Goal: Task Accomplishment & Management: Manage account settings

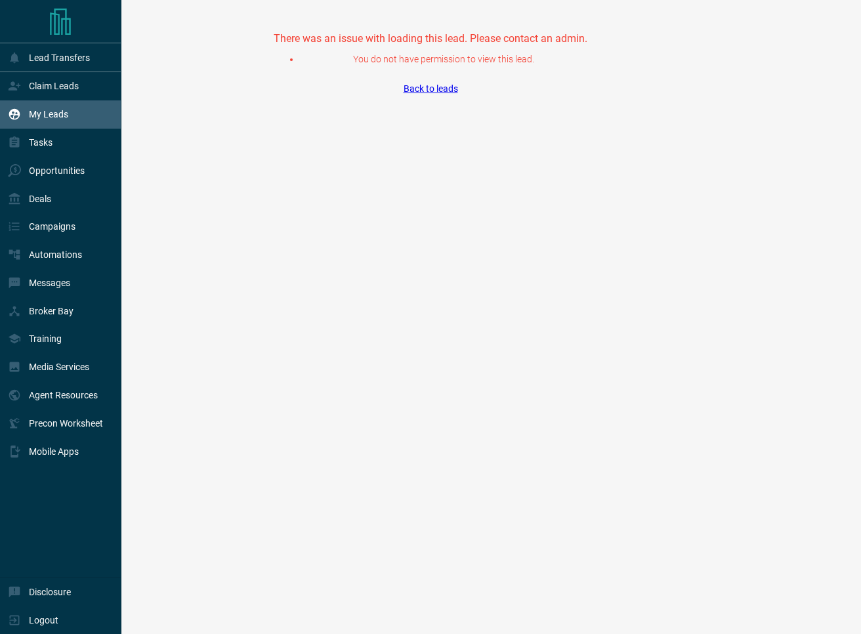
click at [52, 119] on p "My Leads" at bounding box center [48, 114] width 39 height 10
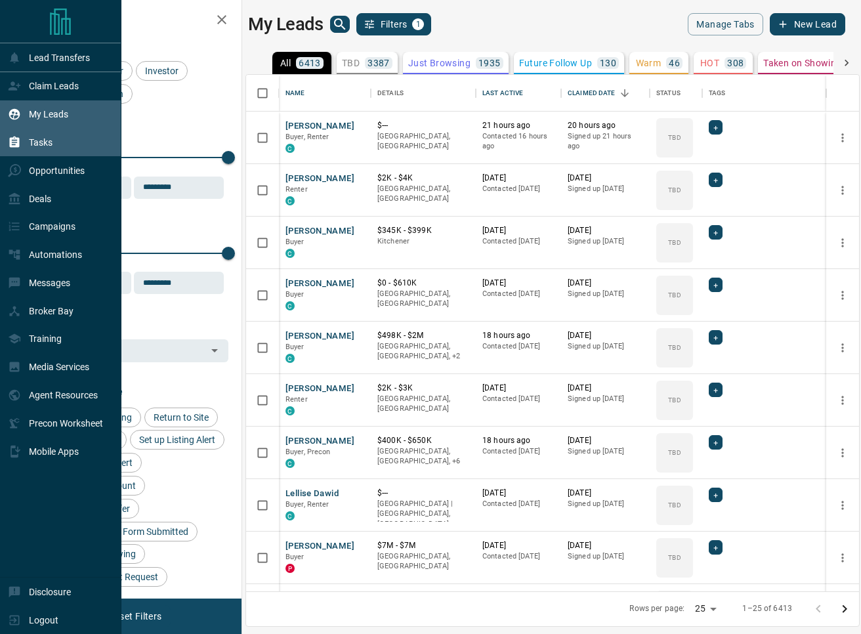
scroll to position [516, 613]
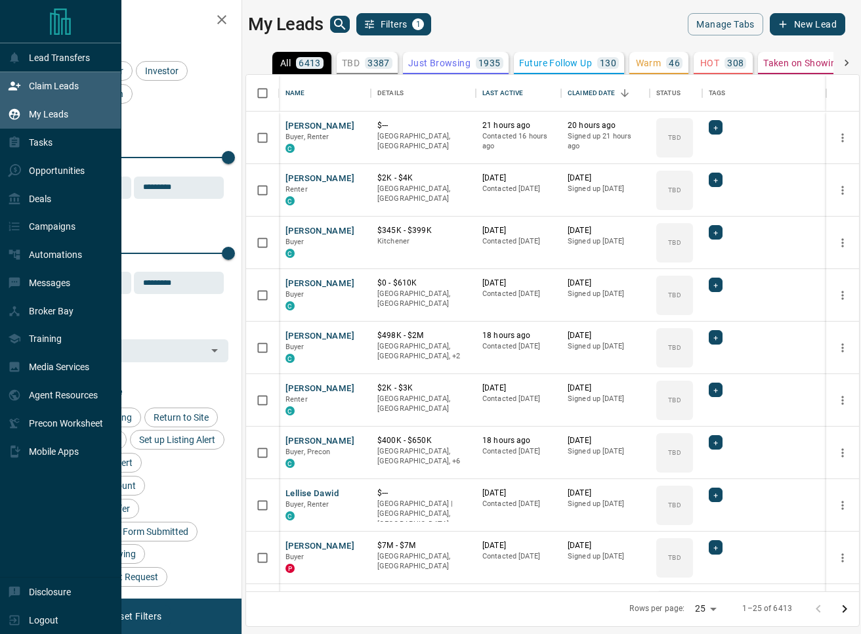
click at [46, 81] on p "Claim Leads" at bounding box center [54, 86] width 50 height 10
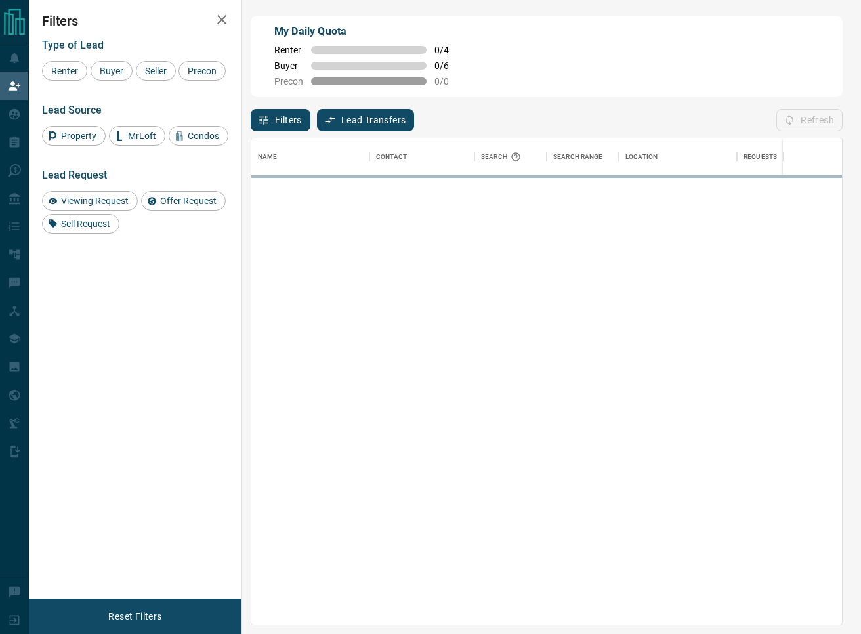
scroll to position [486, 590]
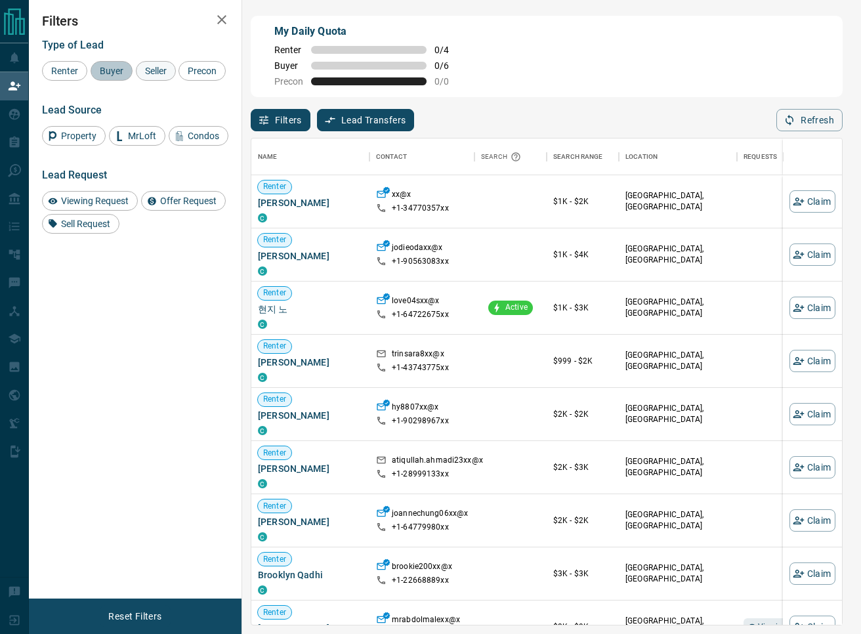
drag, startPoint x: 103, startPoint y: 71, endPoint x: 144, endPoint y: 69, distance: 40.8
click at [105, 71] on span "Buyer" at bounding box center [111, 71] width 33 height 10
click at [144, 69] on span "Seller" at bounding box center [155, 71] width 31 height 10
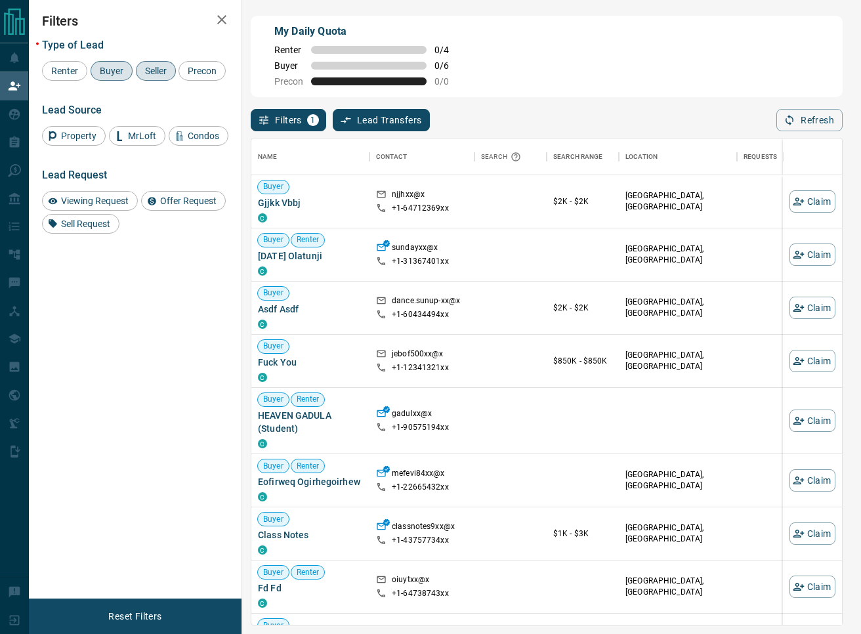
click at [649, 121] on div "Filters 1 Lead Transfers 0 Refresh" at bounding box center [547, 114] width 592 height 34
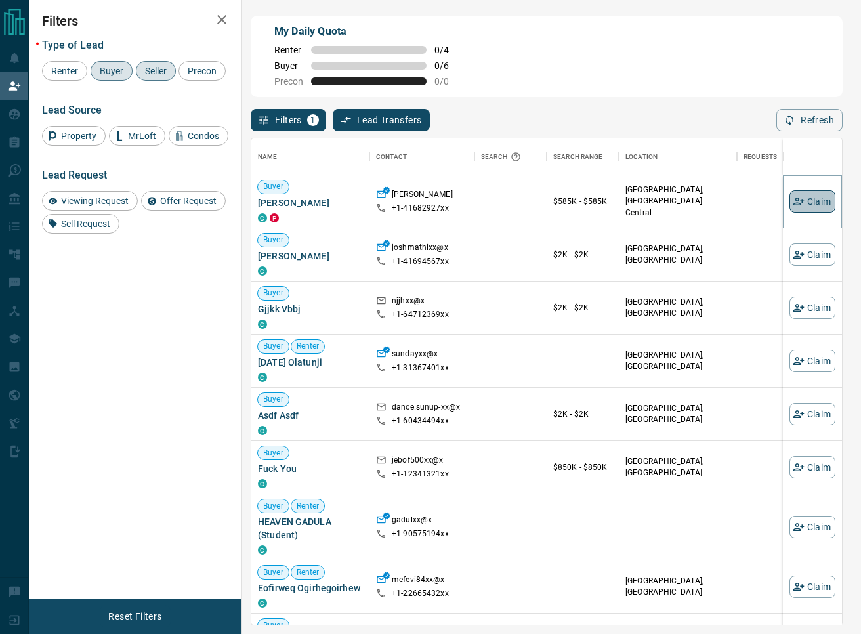
click at [809, 205] on button "Claim" at bounding box center [812, 201] width 46 height 22
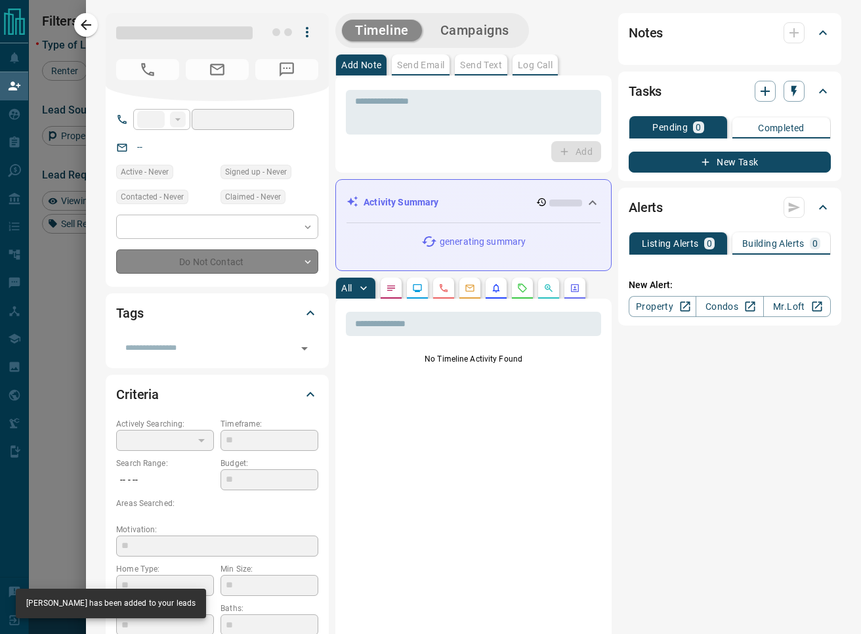
type input "**"
type input "**********"
type input "**"
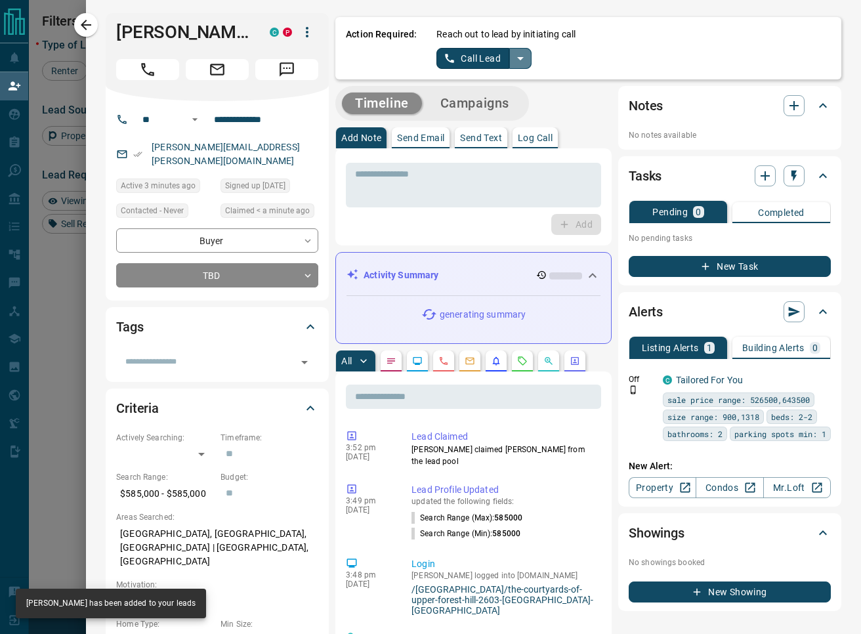
click at [521, 57] on icon "split button" at bounding box center [520, 58] width 7 height 3
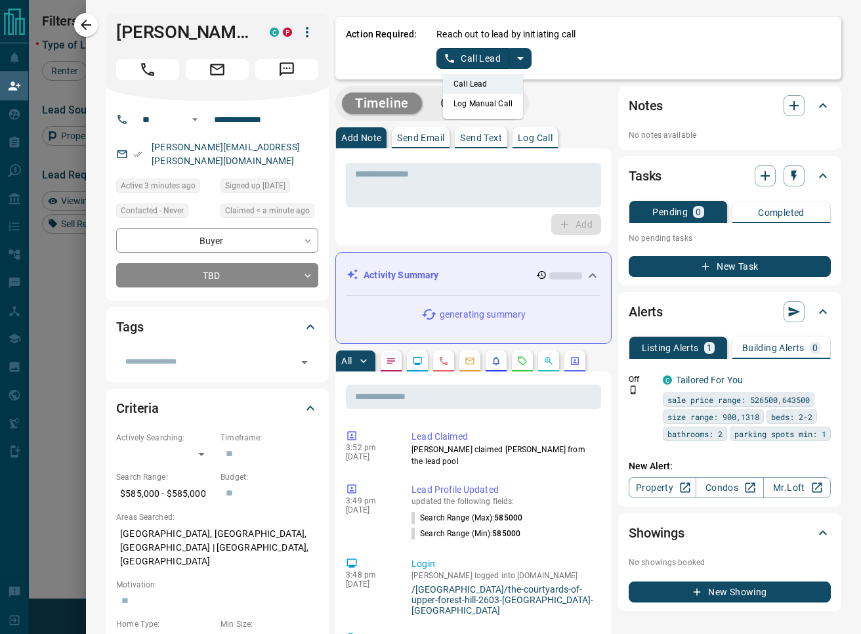
click at [494, 105] on li "Log Manual Call" at bounding box center [483, 104] width 80 height 20
click at [459, 62] on button "Log Manual Call" at bounding box center [479, 58] width 87 height 21
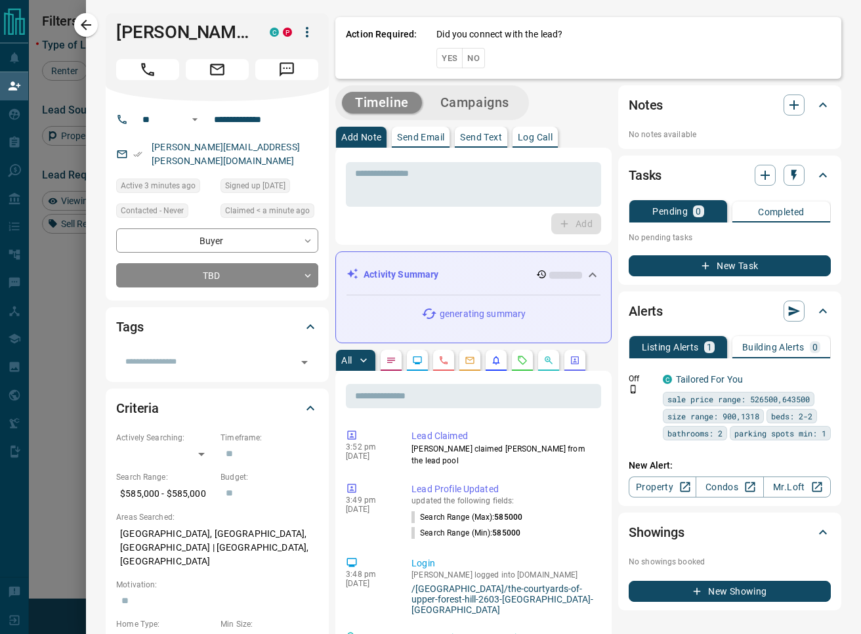
click at [453, 62] on button "Yes" at bounding box center [449, 58] width 26 height 20
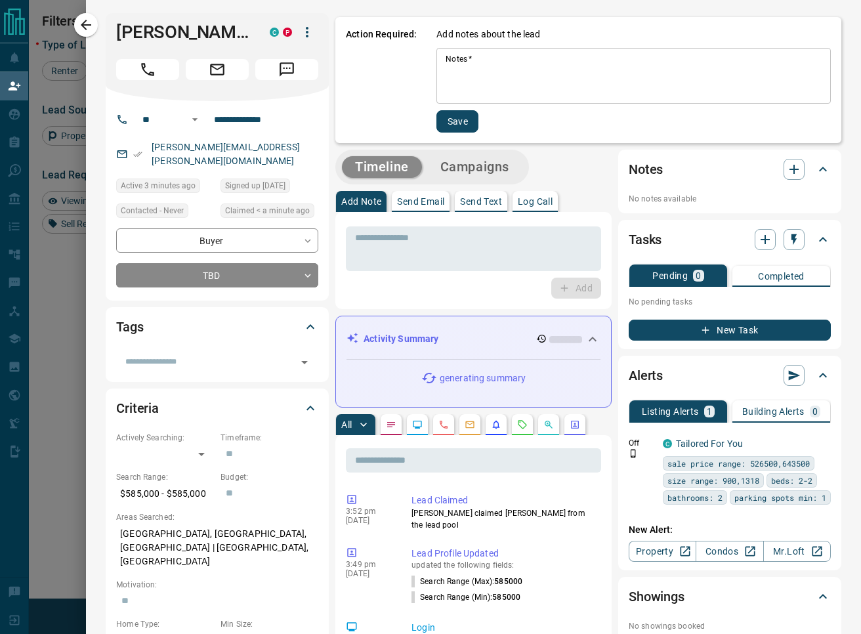
click at [529, 107] on div "Add notes about the lead Notes   * * Notes   * Save" at bounding box center [633, 80] width 394 height 105
click at [486, 68] on textarea "Notes   *" at bounding box center [633, 76] width 376 height 45
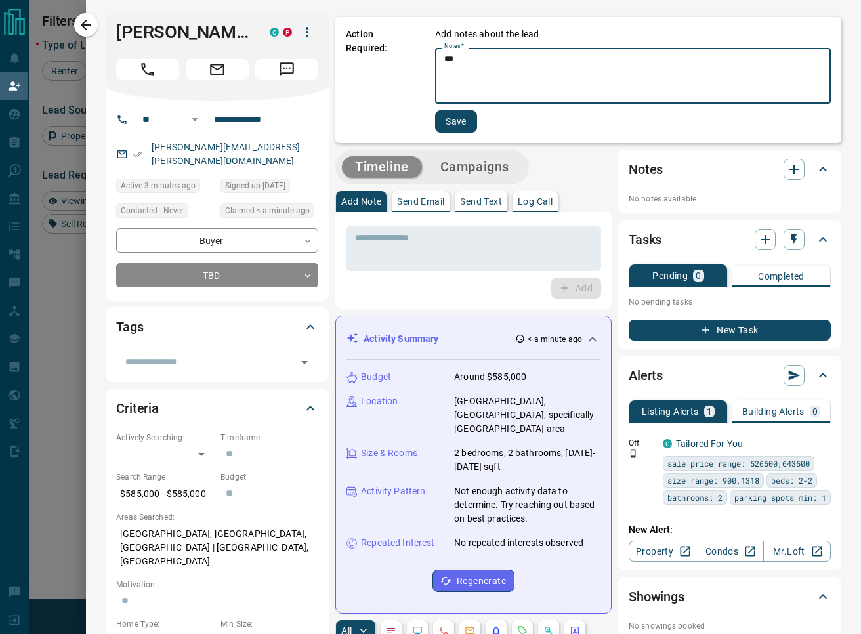
type textarea "***"
click at [455, 131] on button "Save" at bounding box center [456, 121] width 42 height 22
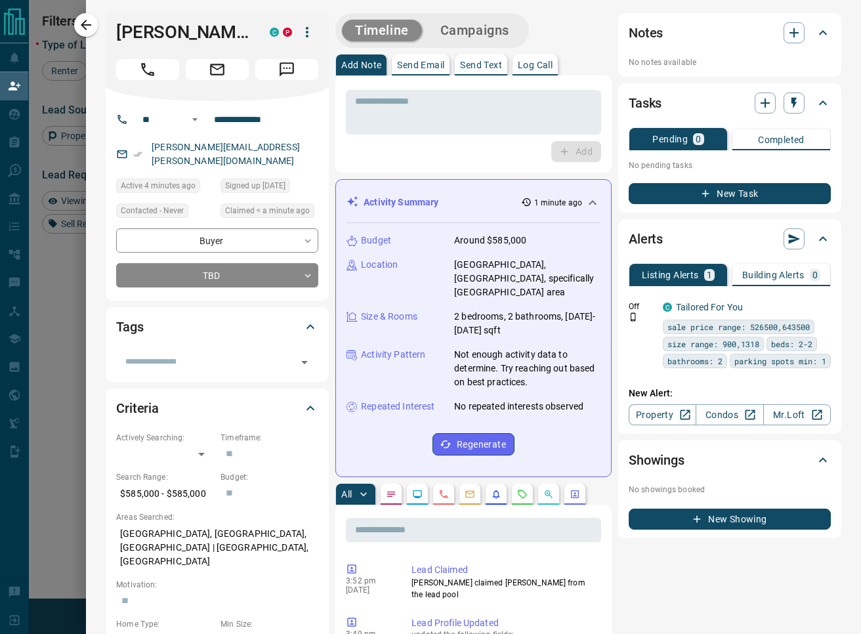
drag, startPoint x: 94, startPoint y: 30, endPoint x: 111, endPoint y: 31, distance: 16.5
click at [94, 30] on button "button" at bounding box center [86, 25] width 24 height 24
